Goal: Task Accomplishment & Management: Use online tool/utility

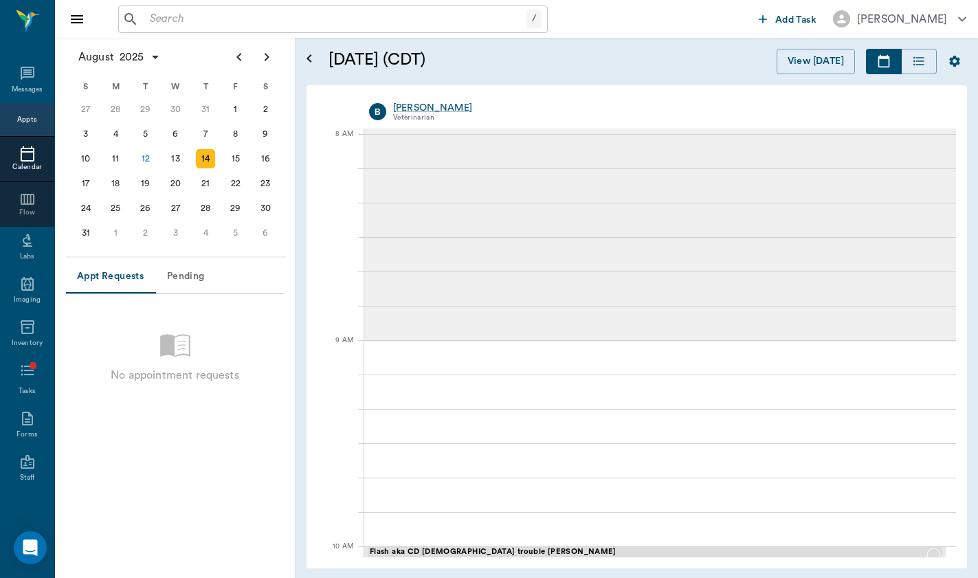
click at [21, 68] on icon at bounding box center [27, 73] width 16 height 16
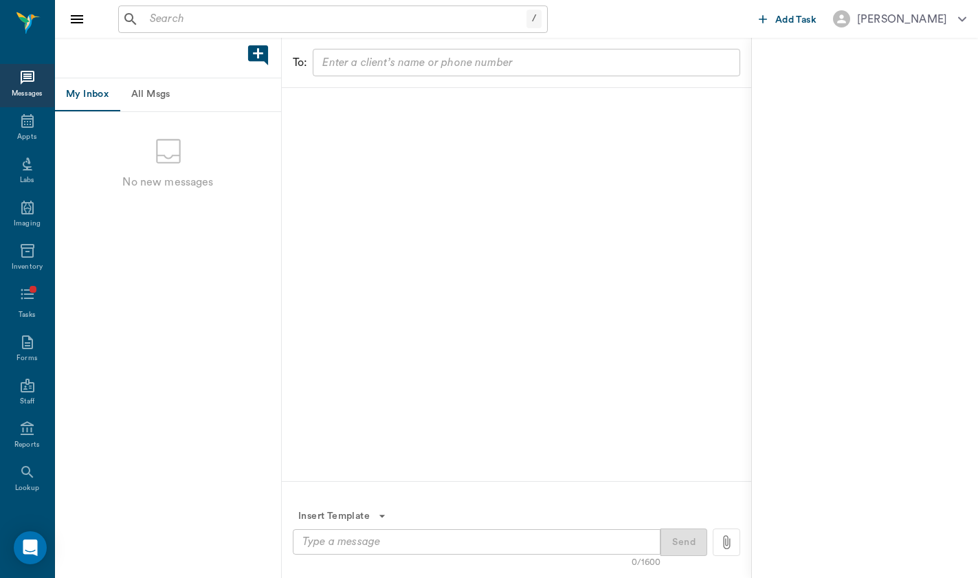
click at [162, 99] on button "All Msgs" at bounding box center [151, 94] width 62 height 33
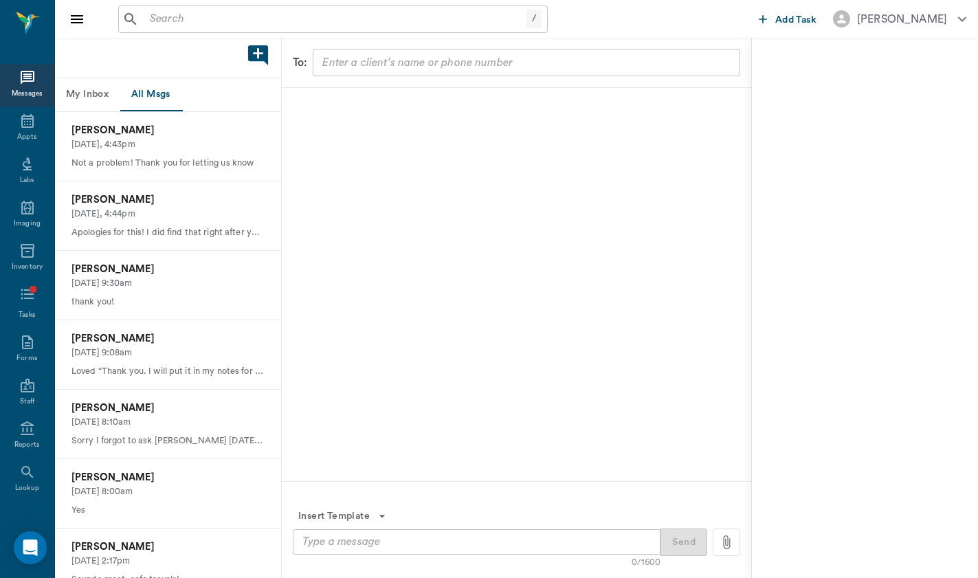
click at [797, 6] on button "Add Task" at bounding box center [787, 18] width 69 height 25
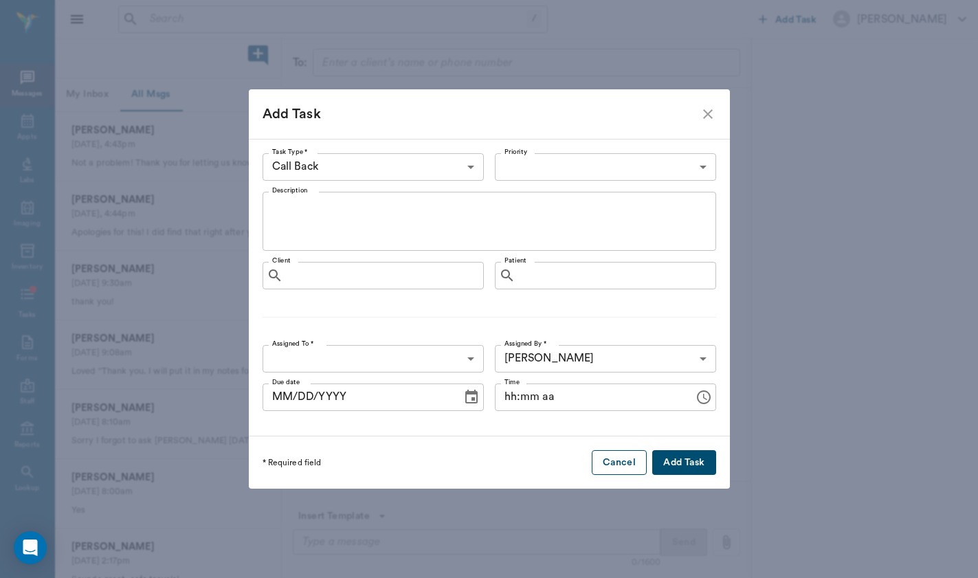
click at [641, 464] on button "Cancel" at bounding box center [619, 462] width 55 height 25
